Goal: Obtain resource: Obtain resource

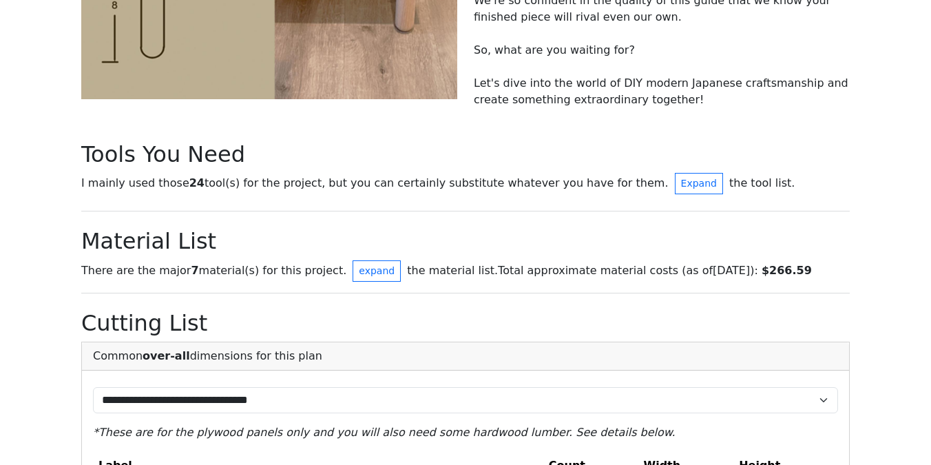
scroll to position [592, 0]
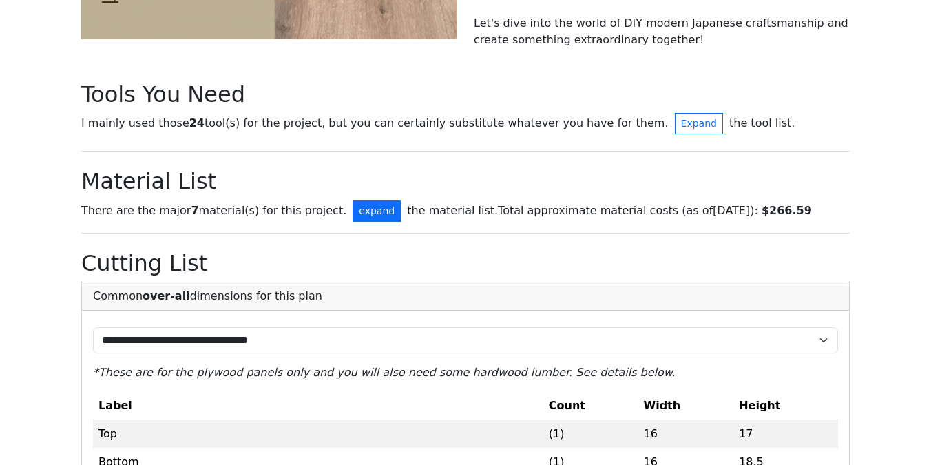
click at [352, 206] on button "expand" at bounding box center [376, 210] width 48 height 21
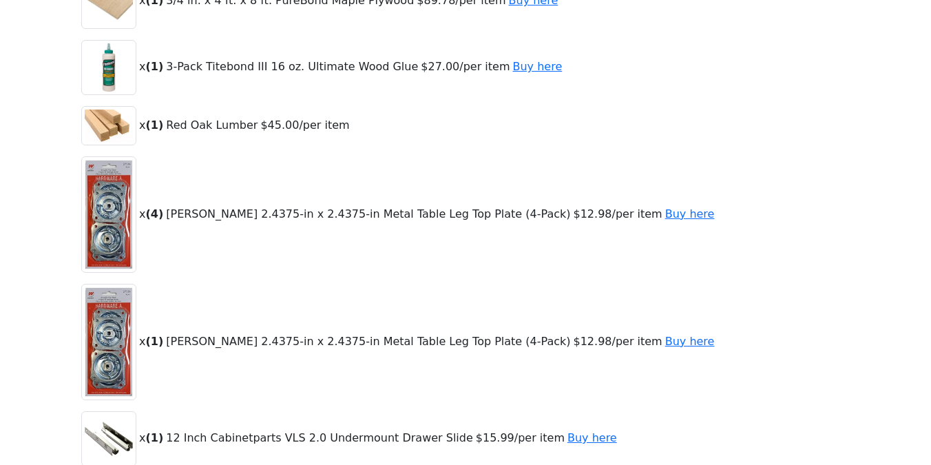
scroll to position [869, 0]
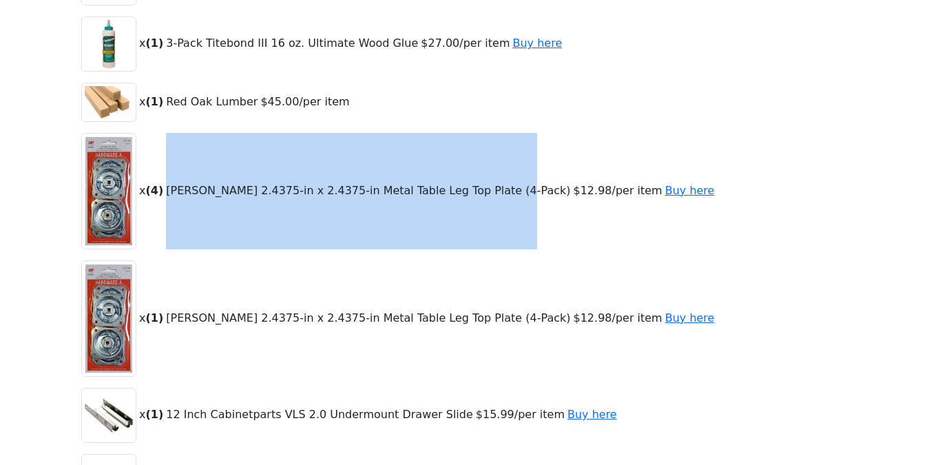
drag, startPoint x: 168, startPoint y: 190, endPoint x: 494, endPoint y: 188, distance: 326.2
click at [494, 188] on span "[PERSON_NAME] 2.4375-in x 2.4375-in Metal Table Leg Top Plate (4-Pack)" at bounding box center [368, 190] width 404 height 13
copy span "[PERSON_NAME] 2.4375-in x 2.4375-in Metal Table Leg Top Plate (4-Pack)"
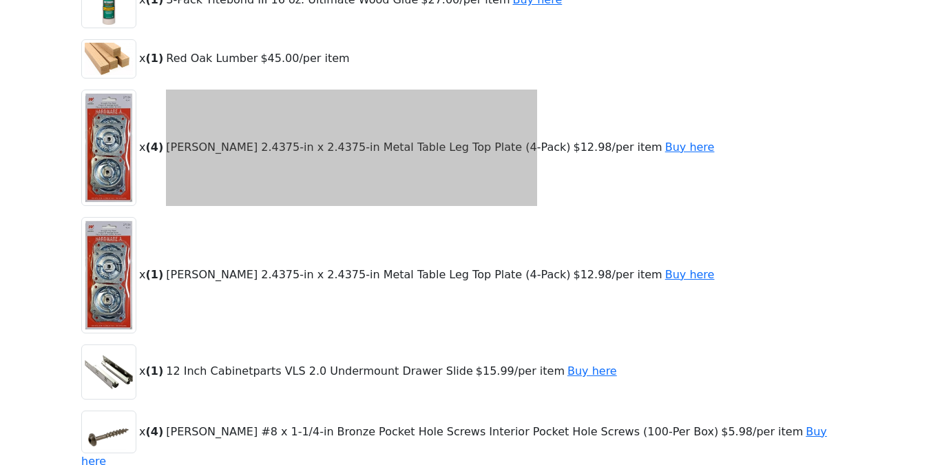
scroll to position [915, 0]
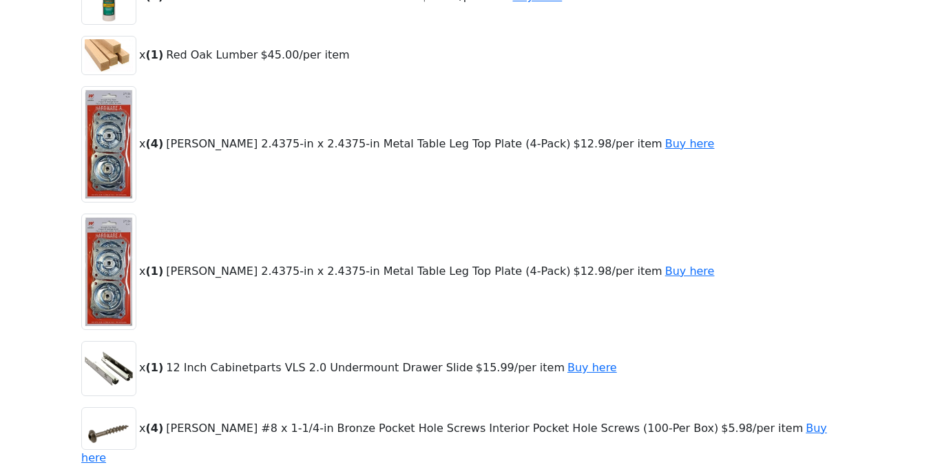
click at [538, 199] on p "x ( 4 ) [PERSON_NAME] 2.4375-in x 2.4375-in Metal Table Leg Top Plate (4-Pack) …" at bounding box center [465, 144] width 768 height 116
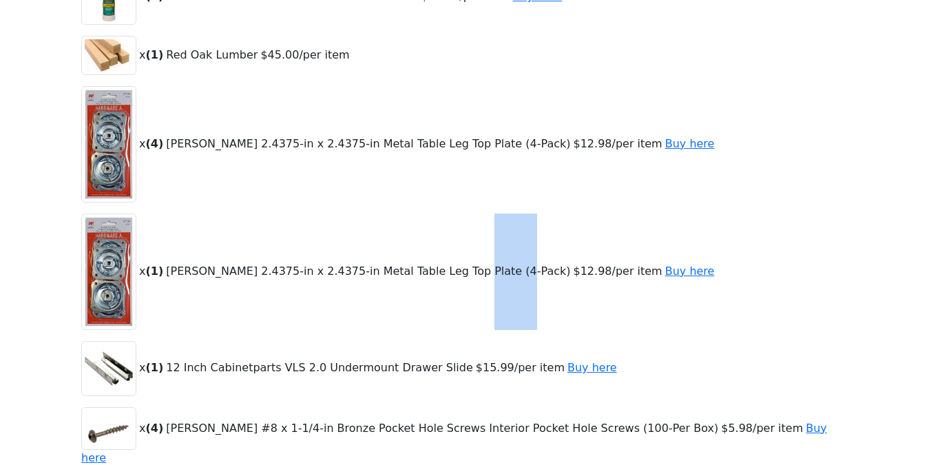
drag, startPoint x: 449, startPoint y: 270, endPoint x: 493, endPoint y: 270, distance: 44.0
click at [493, 270] on span "[PERSON_NAME] 2.4375-in x 2.4375-in Metal Table Leg Top Plate (4-Pack)" at bounding box center [368, 270] width 404 height 13
copy span "(4-Pack)"
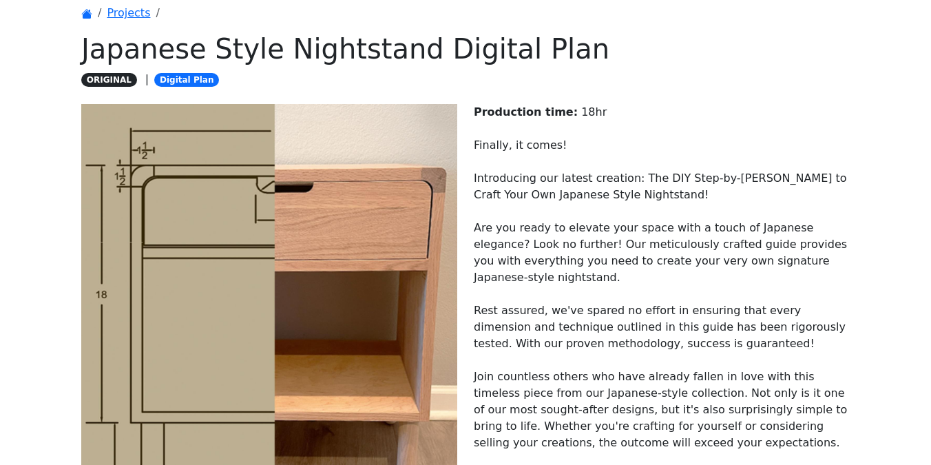
scroll to position [0, 0]
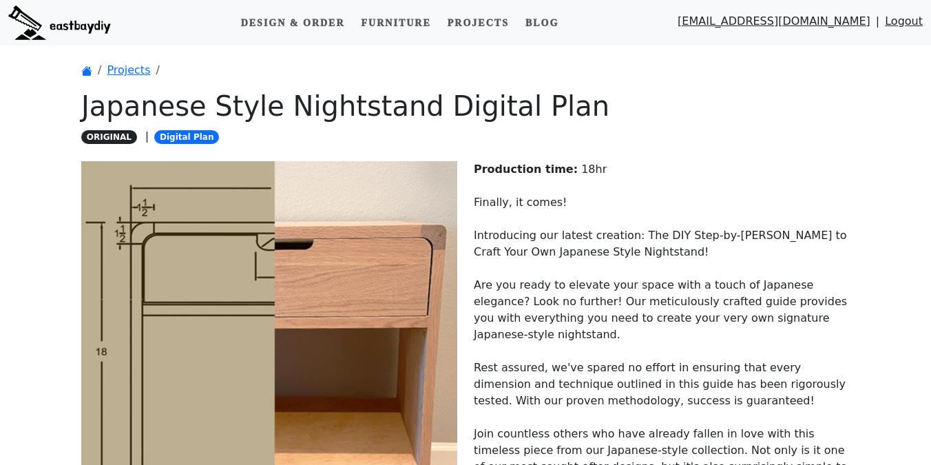
click at [900, 25] on link "Logout" at bounding box center [903, 24] width 38 height 23
